Goal: Task Accomplishment & Management: Manage account settings

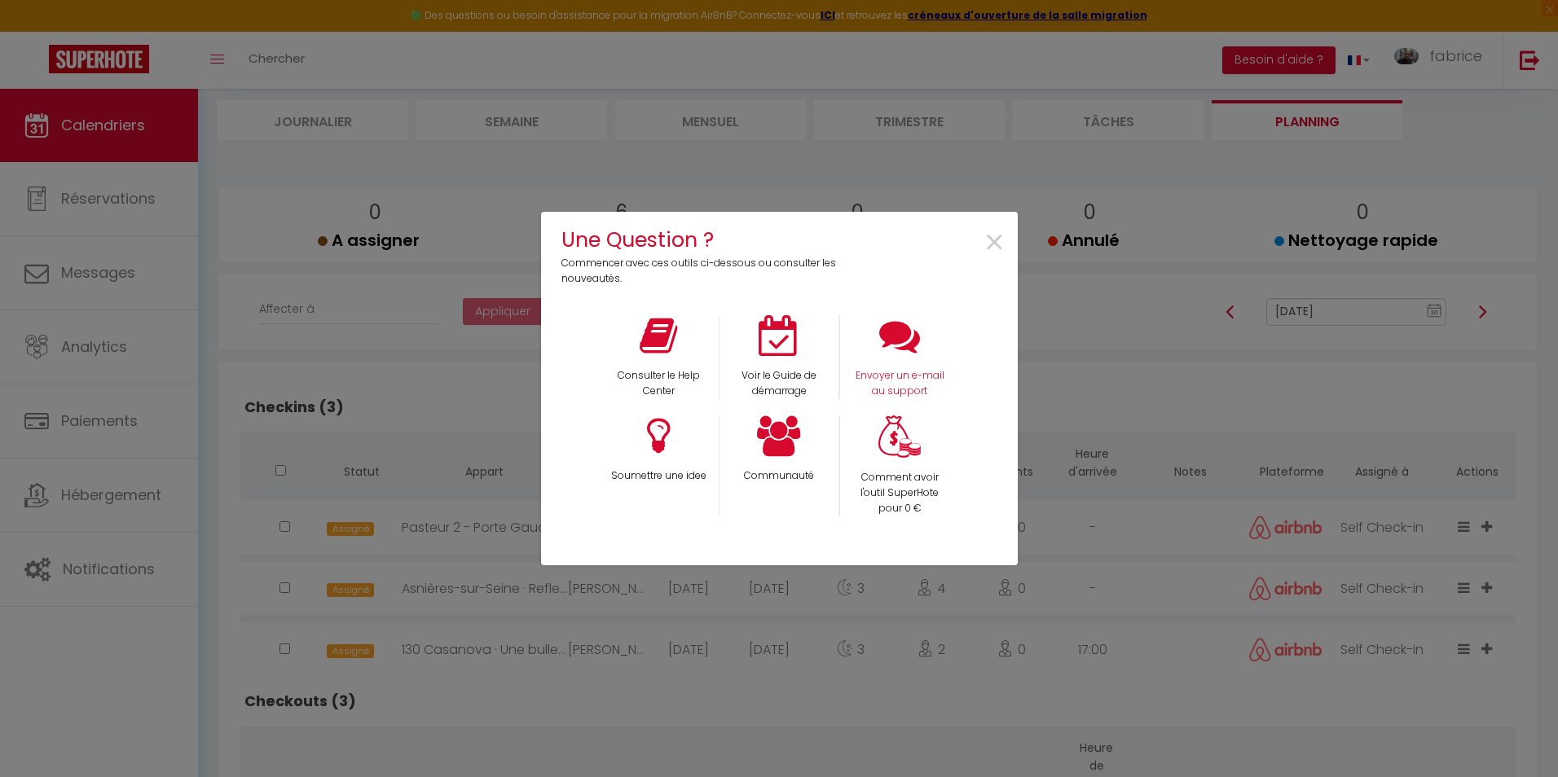
click at [900, 346] on icon at bounding box center [899, 335] width 41 height 41
click at [1001, 241] on span "×" at bounding box center [995, 243] width 22 height 51
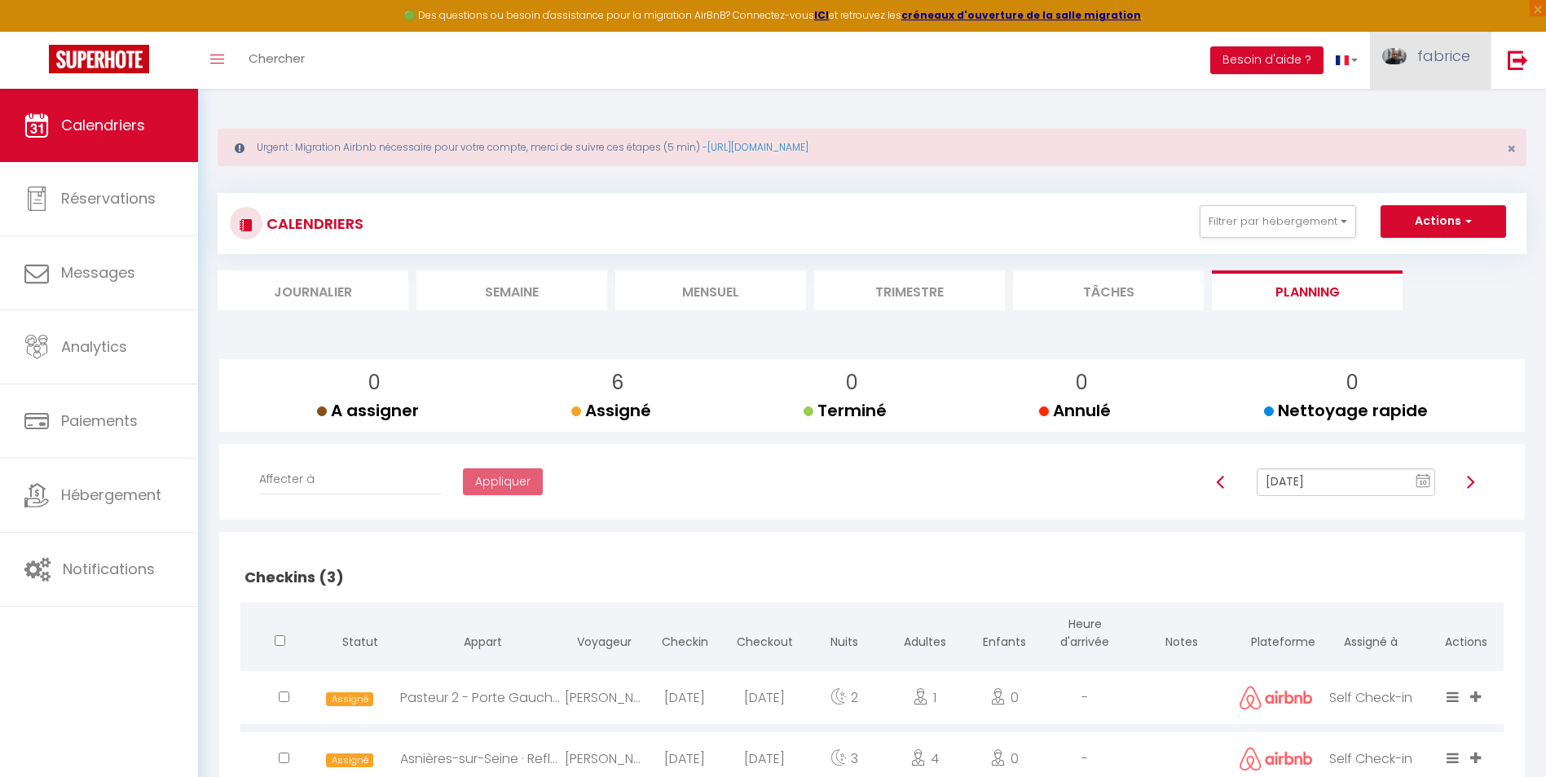
click at [1438, 68] on link "fabrice" at bounding box center [1430, 60] width 121 height 57
click at [1404, 143] on link "Équipe" at bounding box center [1425, 143] width 121 height 28
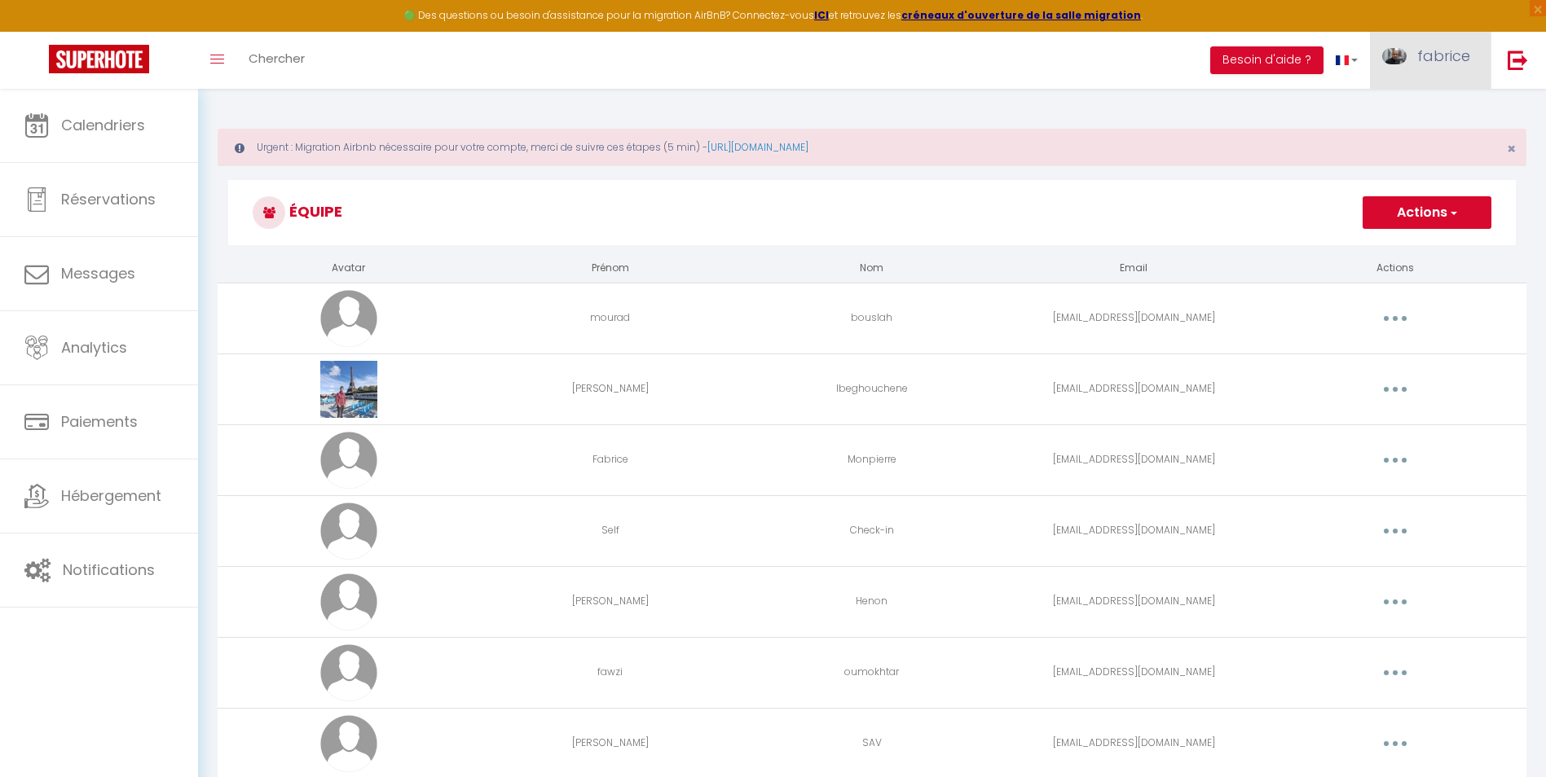
click at [1426, 58] on span "fabrice" at bounding box center [1443, 56] width 53 height 20
click at [1407, 110] on link "Paramètres" at bounding box center [1425, 113] width 121 height 28
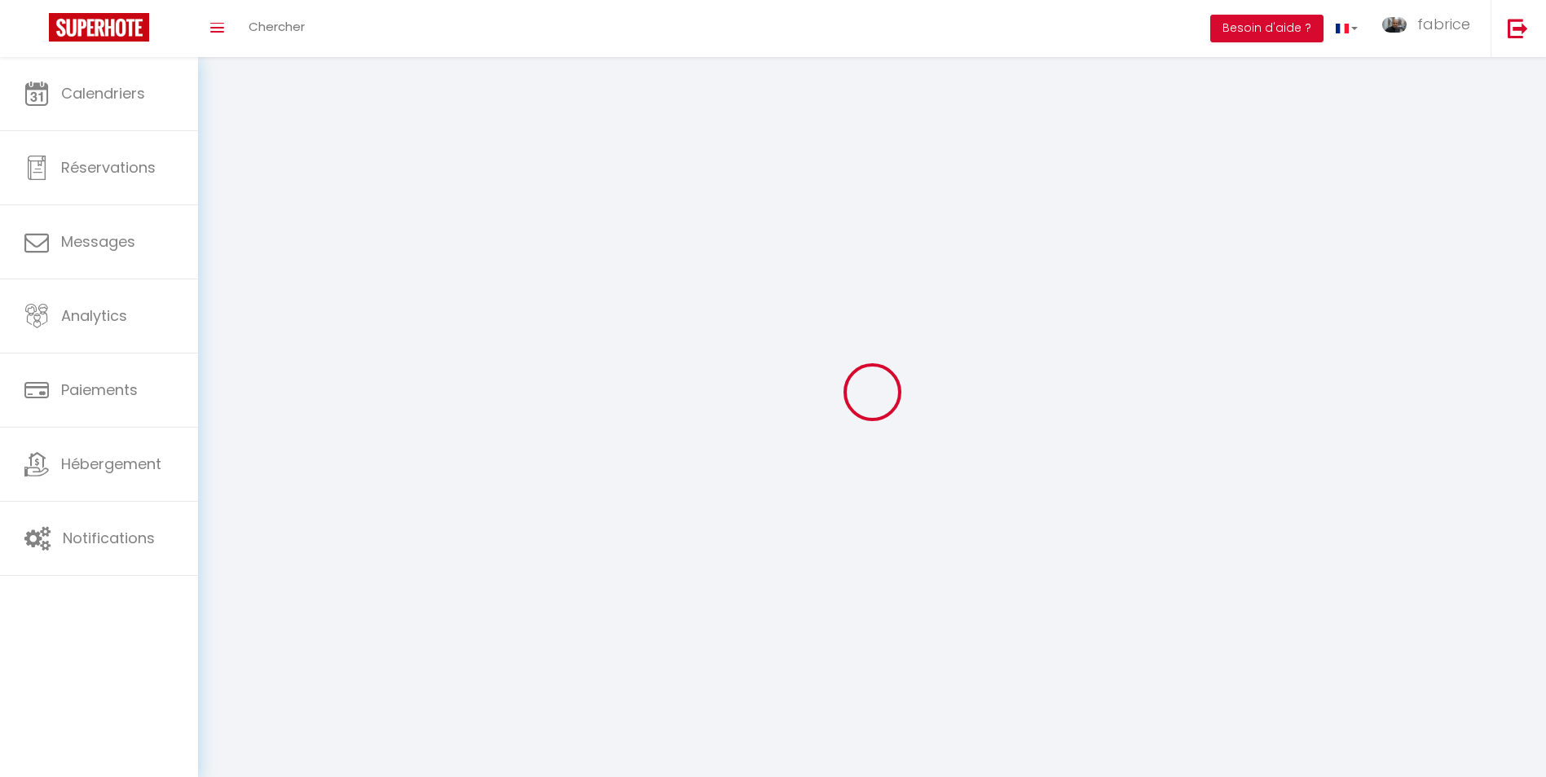
select select
type input "fabrice"
type input "monpierre"
type input "0756989989"
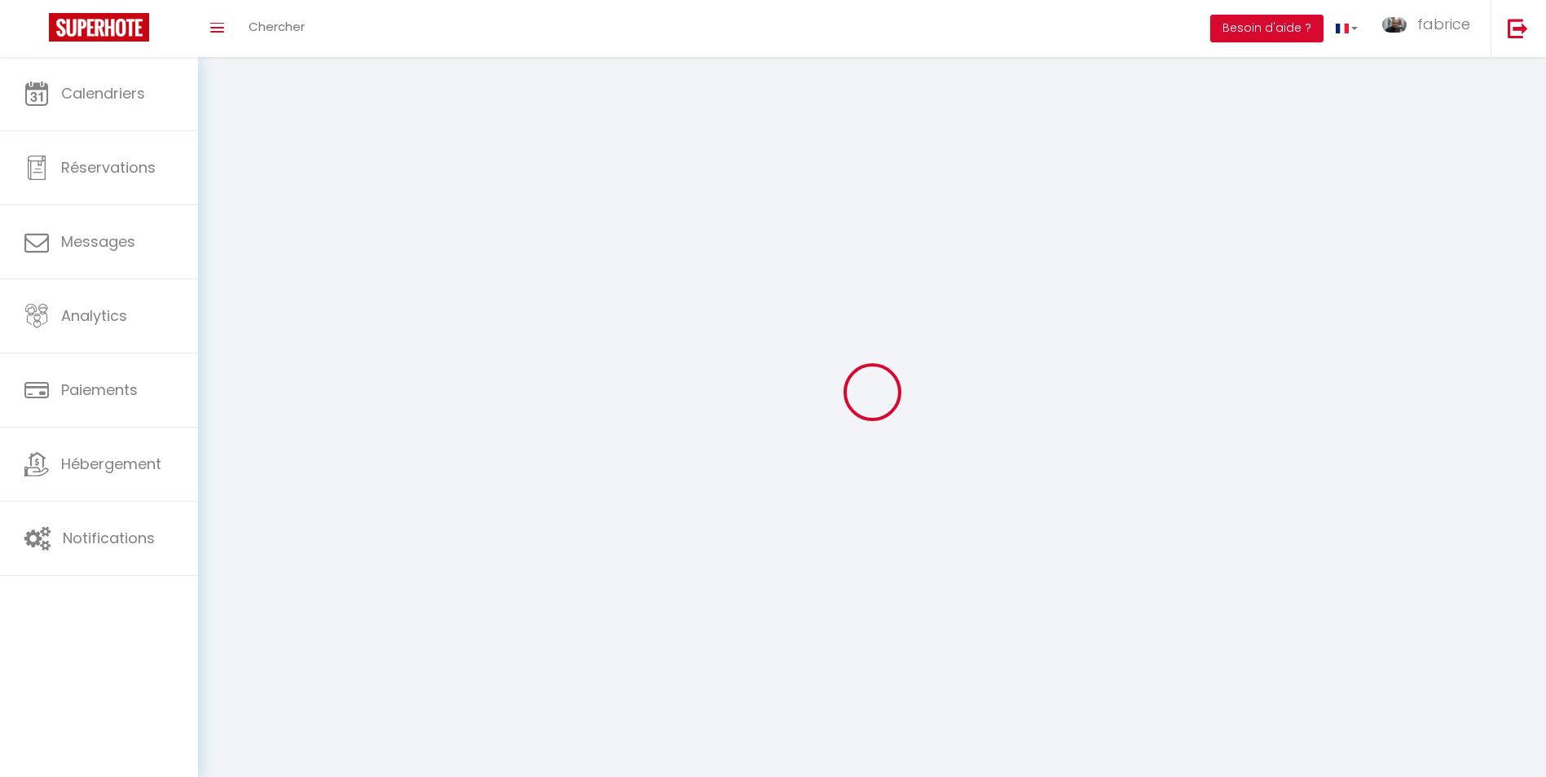
type input "[STREET_ADDRESS]"
type input "75015"
type input "[GEOGRAPHIC_DATA]"
type input "Ag9mn6hZKbwphJPqb0vNKej1R"
type input "PGqP5t2kW0TxxOVUqAPXSKtSJ"
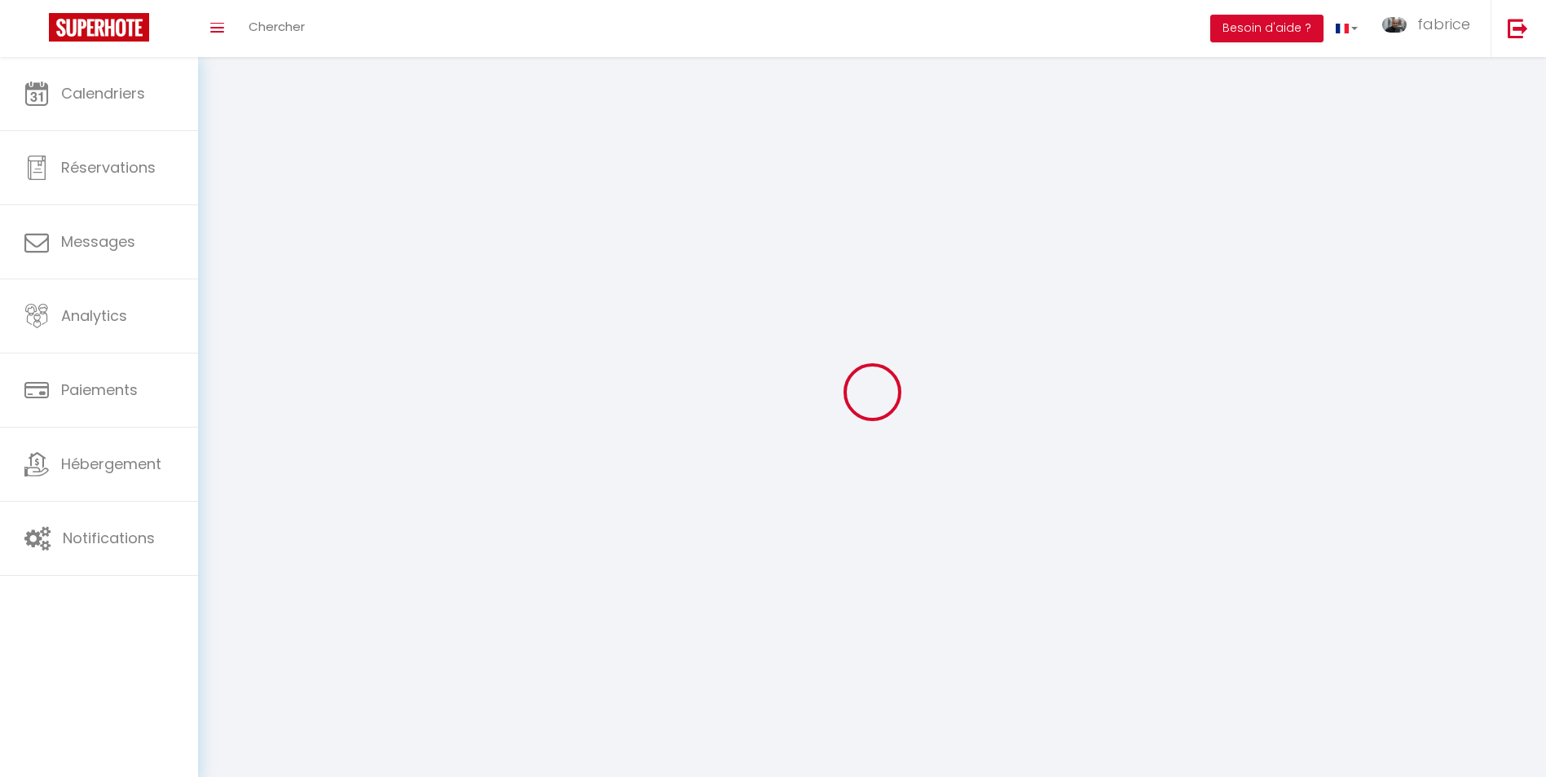
type input "[URL][DOMAIN_NAME]"
type input "VW64550"
select select "28"
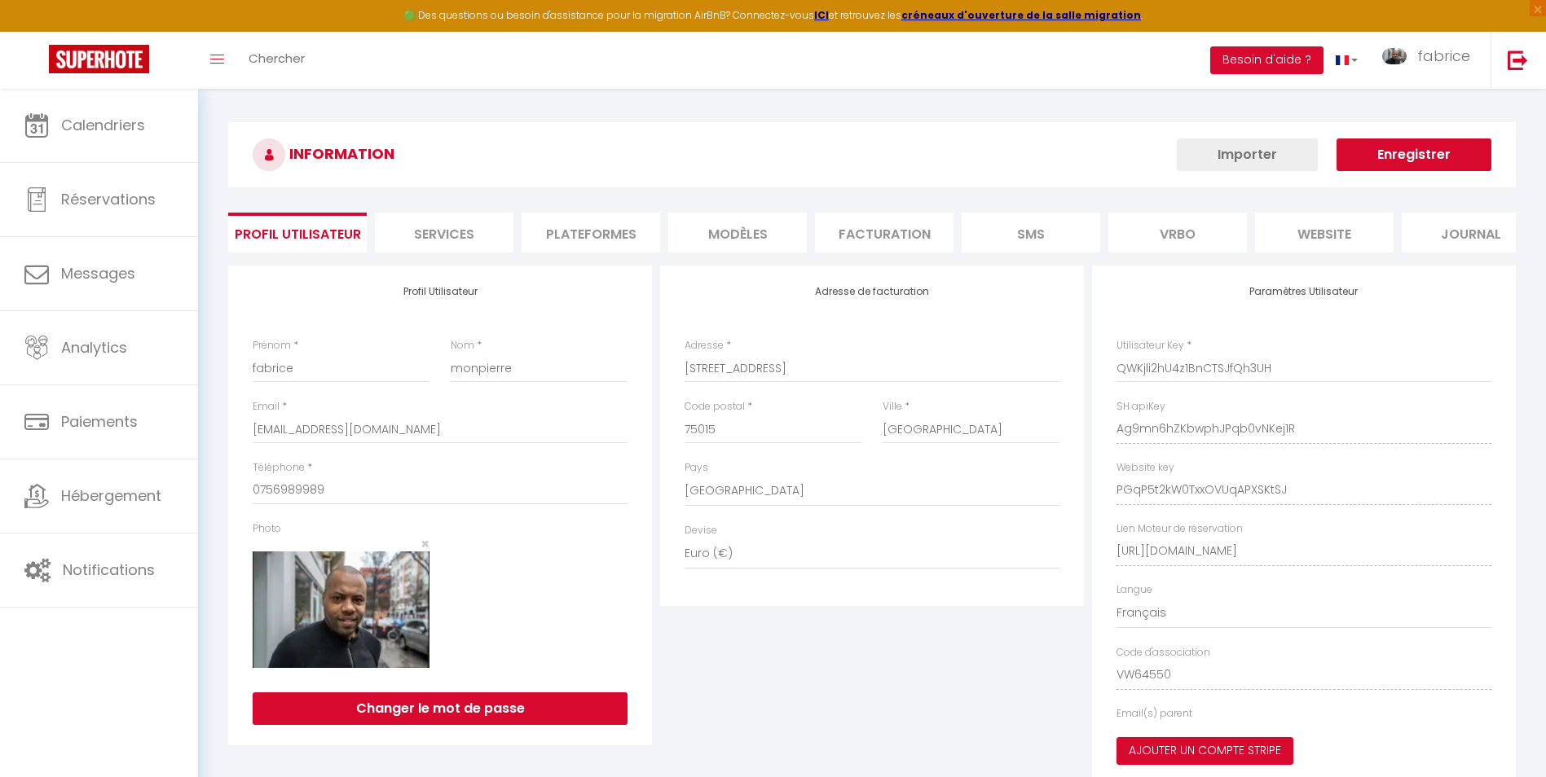
type input "Ag9mn6hZKbwphJPqb0vNKej1R"
type input "PGqP5t2kW0TxxOVUqAPXSKtSJ"
type input "[URL][DOMAIN_NAME]"
select select "fr"
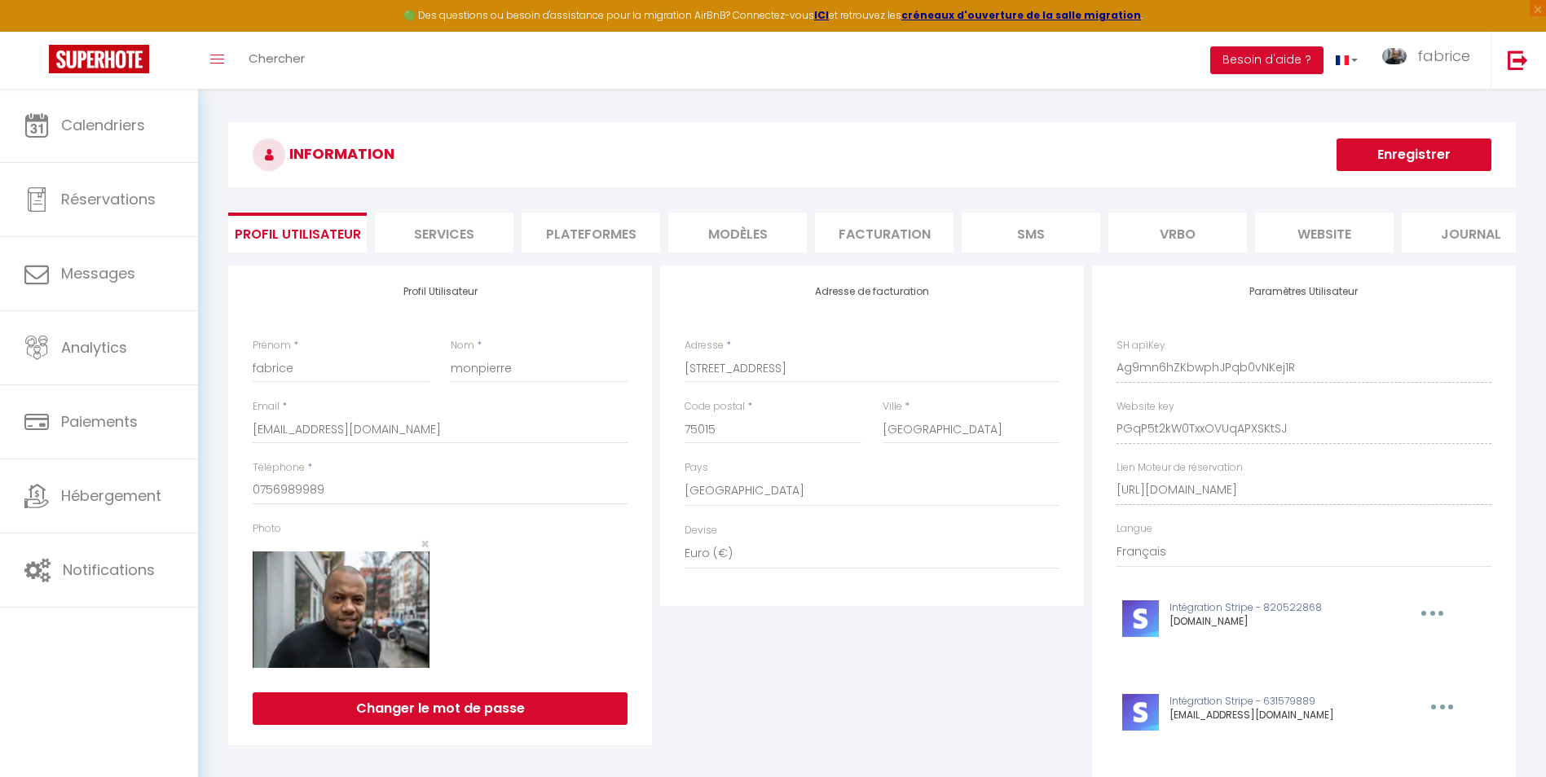
click at [615, 235] on li "Plateformes" at bounding box center [590, 233] width 139 height 40
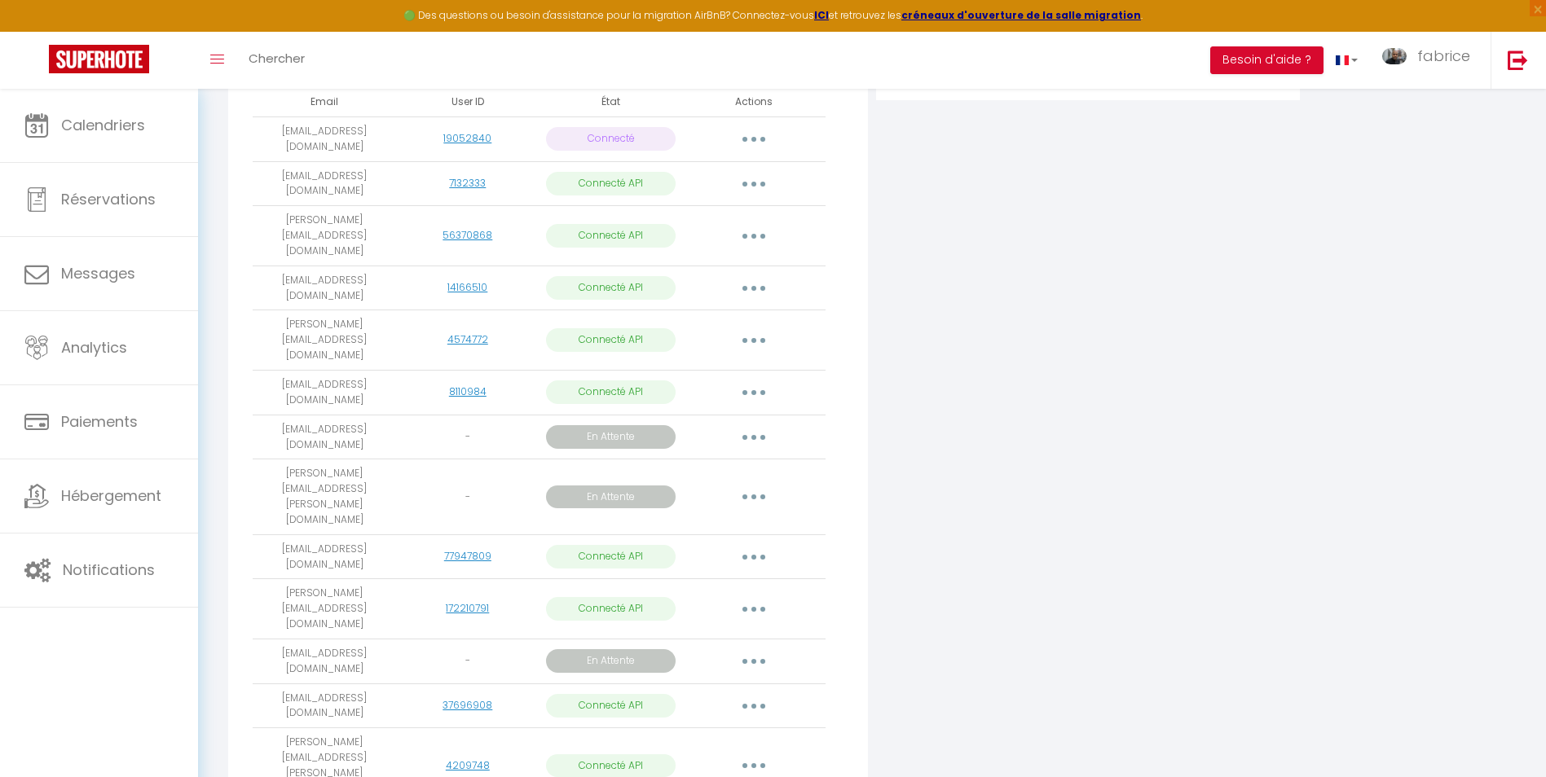
scroll to position [407, 0]
click at [752, 700] on icon "button" at bounding box center [753, 702] width 5 height 5
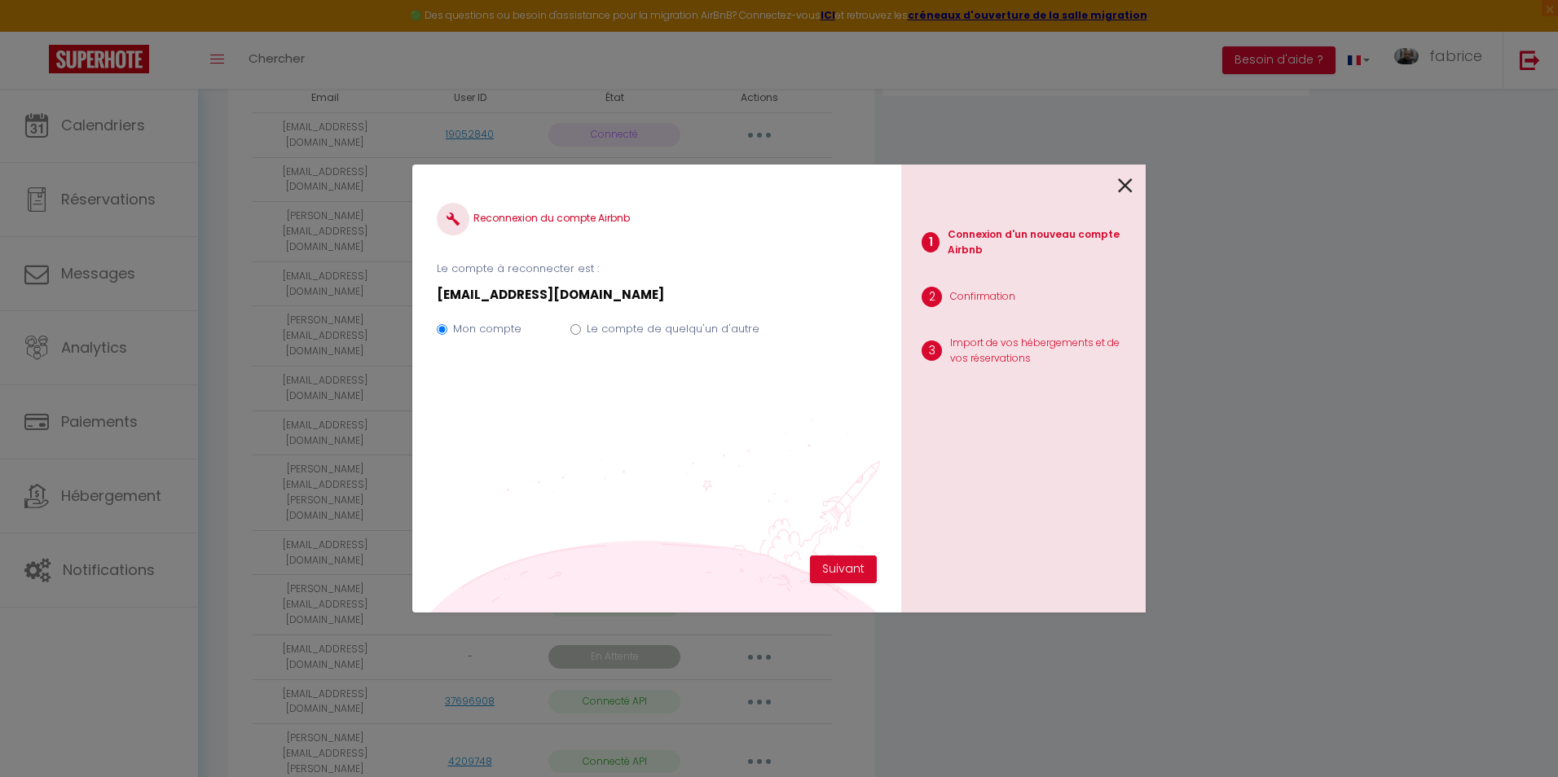
click at [1127, 186] on icon at bounding box center [1125, 186] width 15 height 24
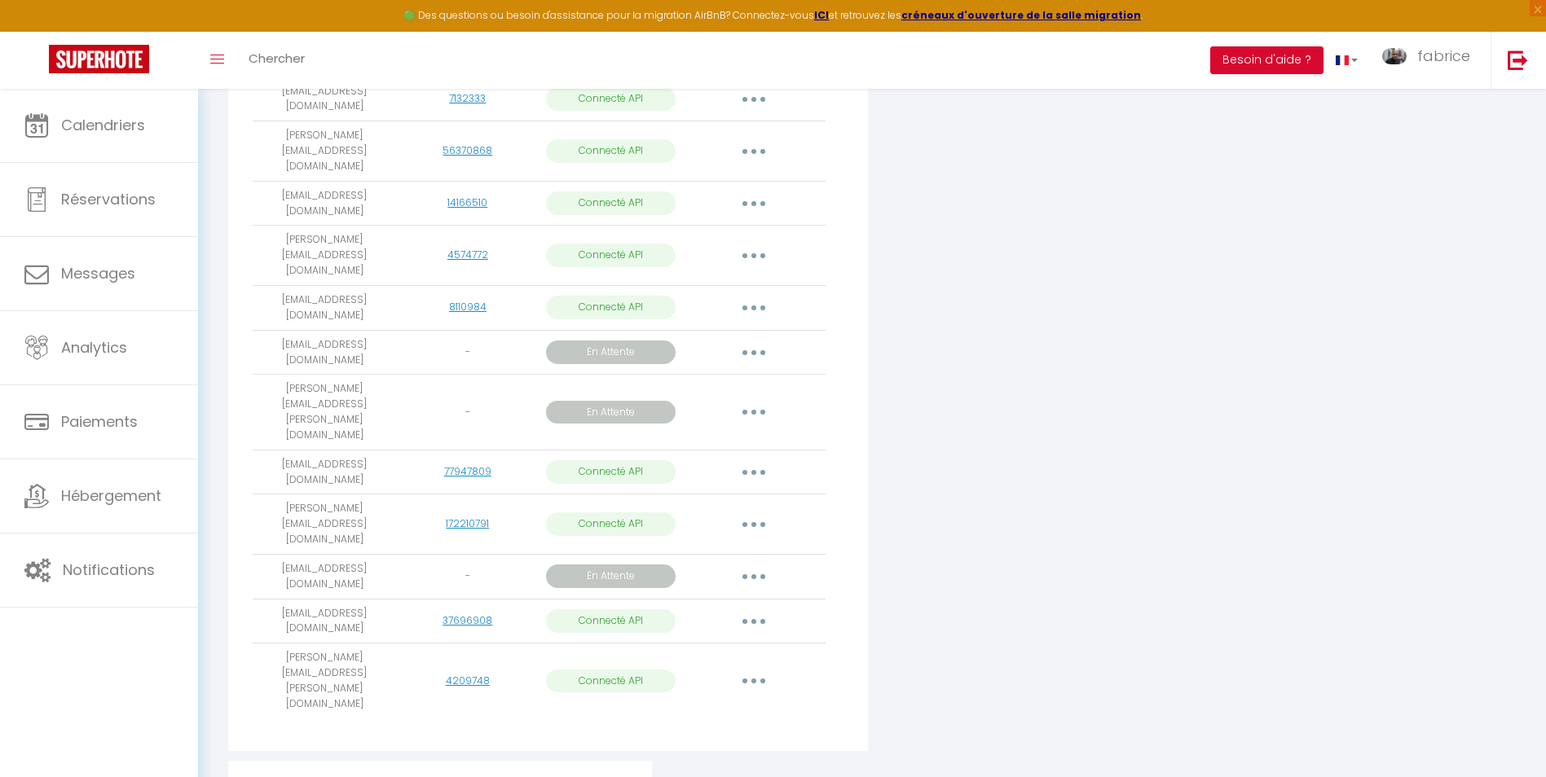
scroll to position [489, 0]
click at [473, 613] on link "37696908" at bounding box center [467, 620] width 50 height 14
click at [765, 608] on button "button" at bounding box center [754, 621] width 46 height 26
click at [670, 702] on link "Reconnecter le compte" at bounding box center [682, 716] width 180 height 28
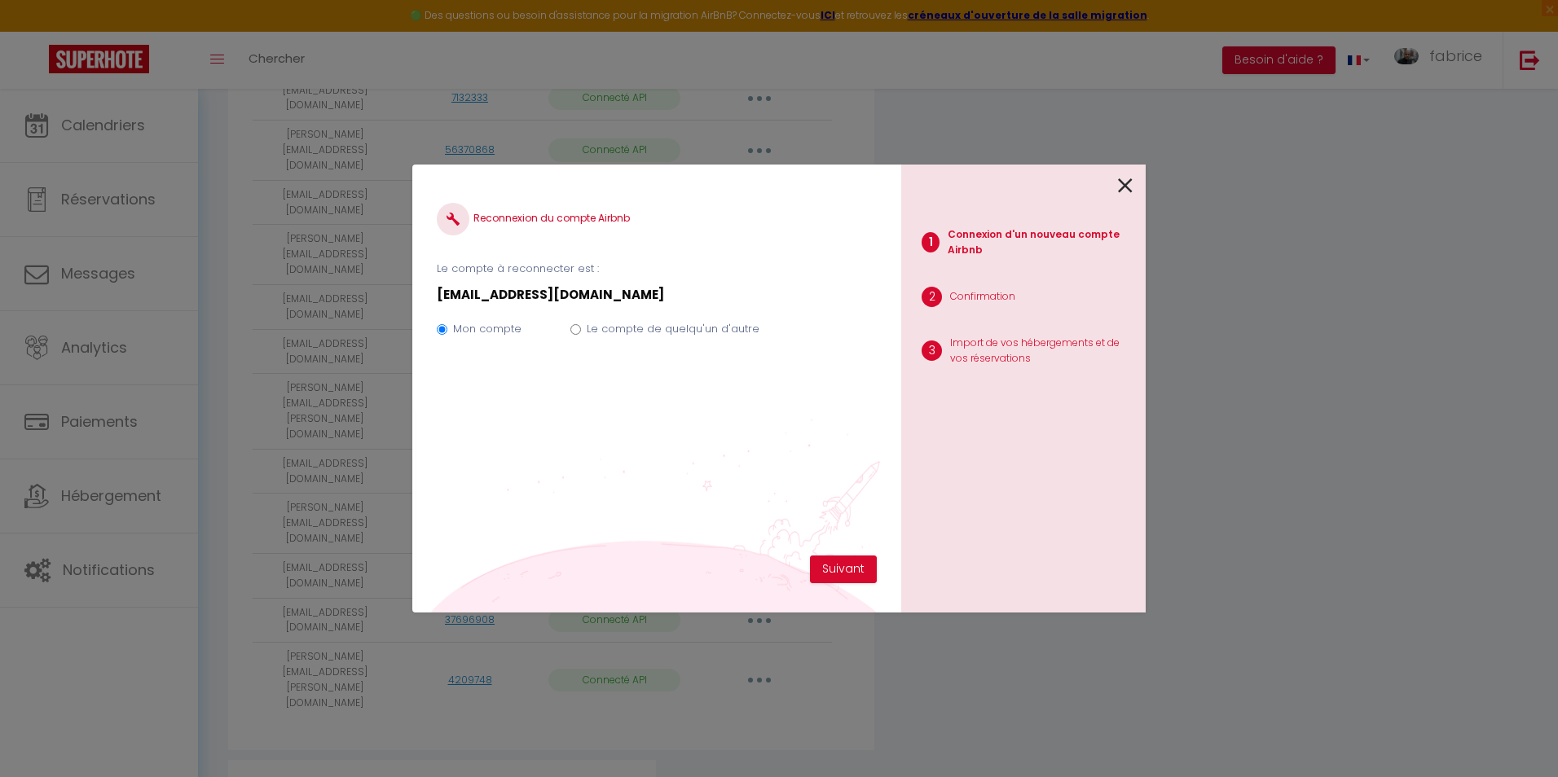
click at [571, 329] on input "Le compte de quelqu'un d'autre" at bounding box center [575, 329] width 11 height 11
radio input "true"
radio input "false"
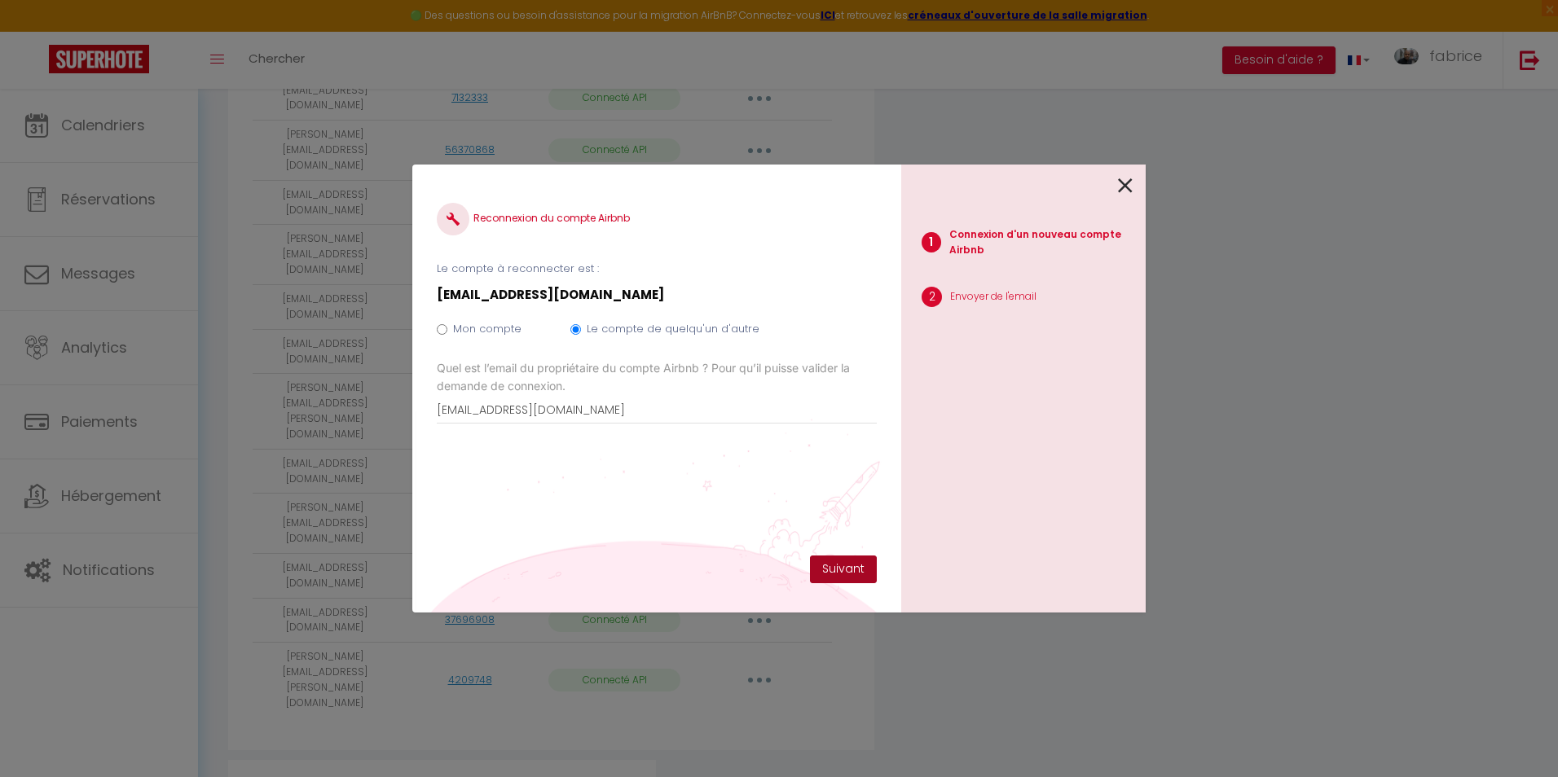
click at [843, 564] on button "Suivant" at bounding box center [843, 570] width 67 height 28
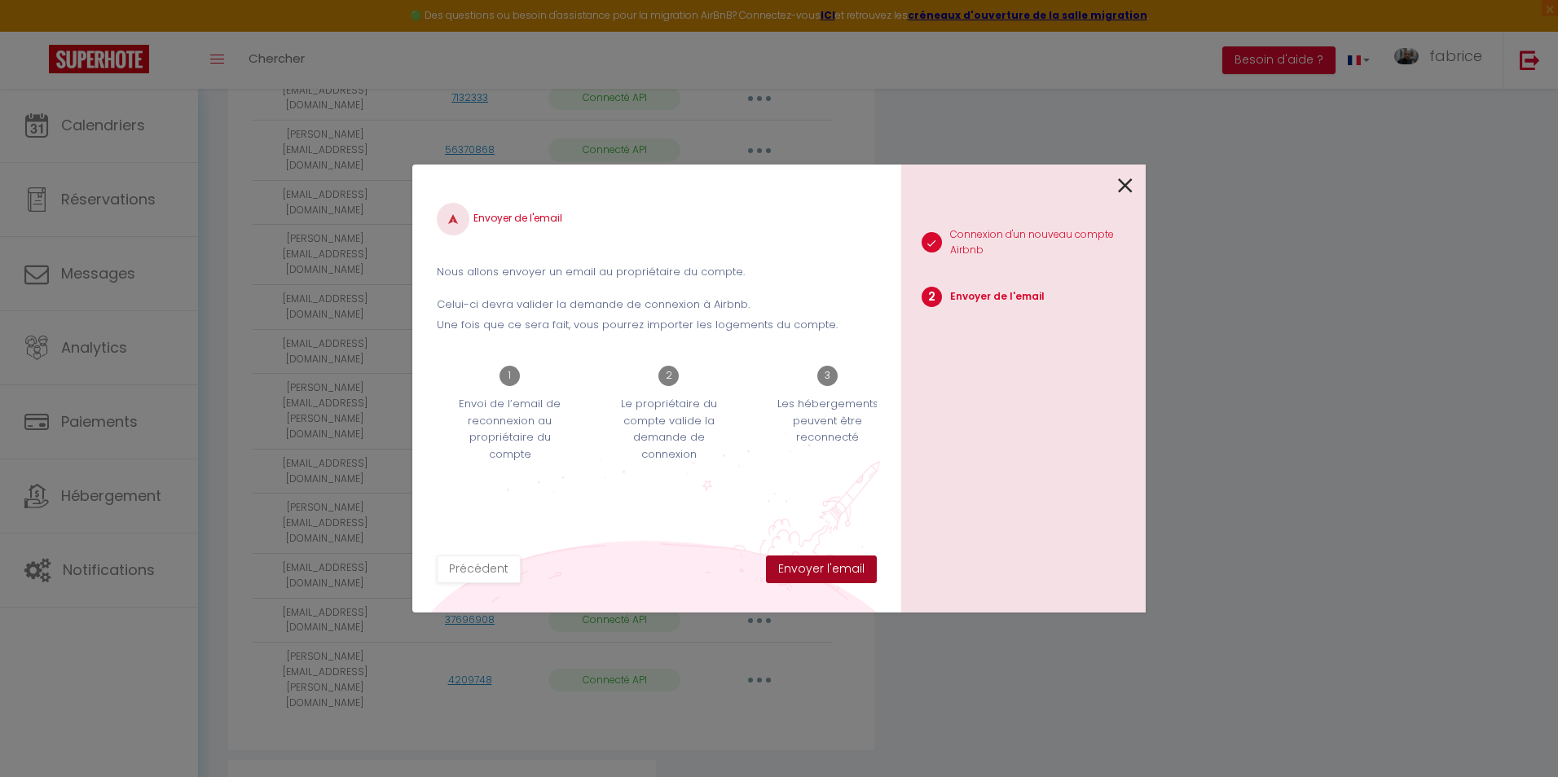
click at [826, 570] on button "Envoyer l'email" at bounding box center [821, 570] width 111 height 28
